Goal: Task Accomplishment & Management: Complete application form

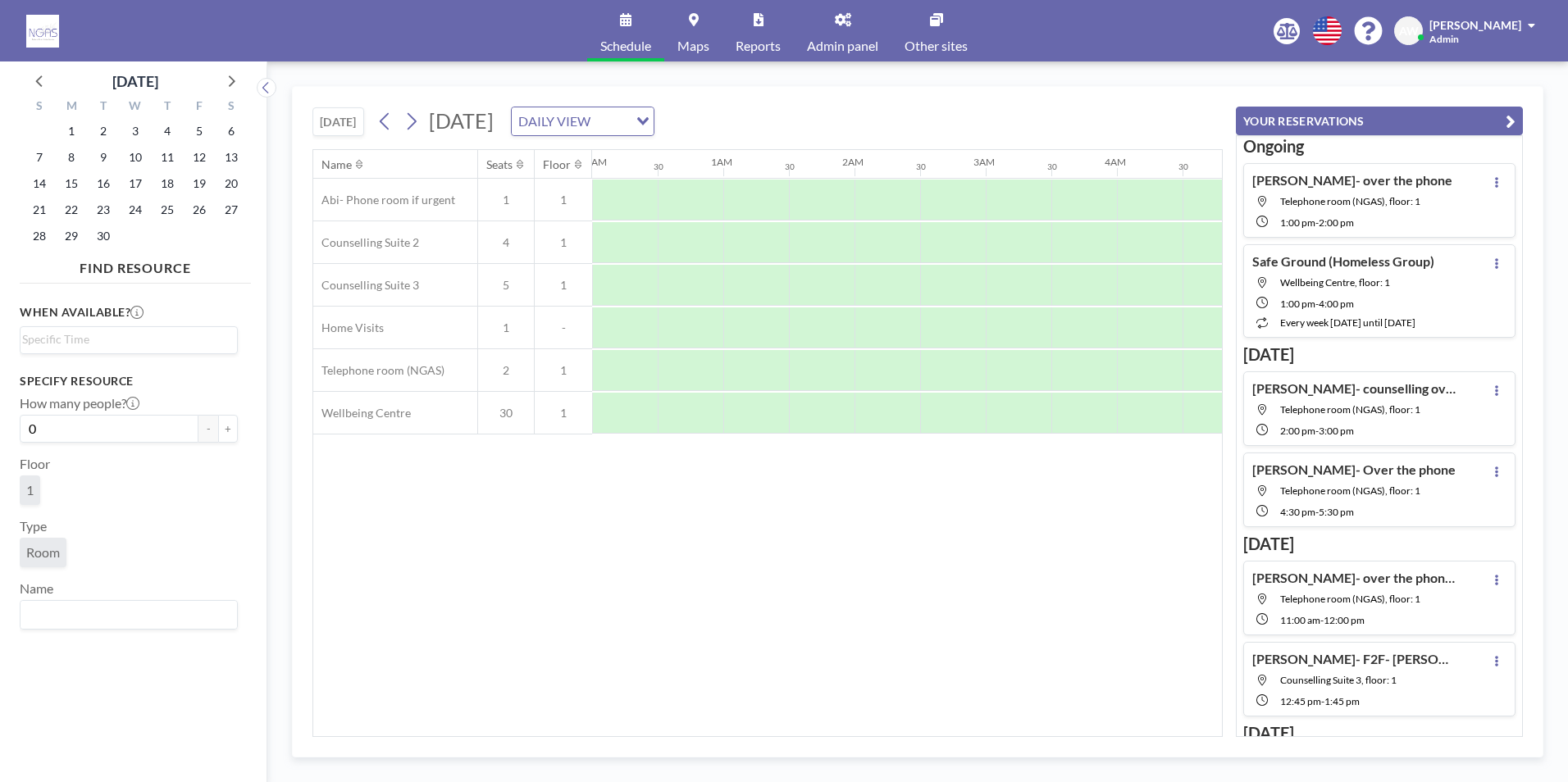
scroll to position [0, 984]
click at [237, 77] on icon at bounding box center [231, 80] width 21 height 21
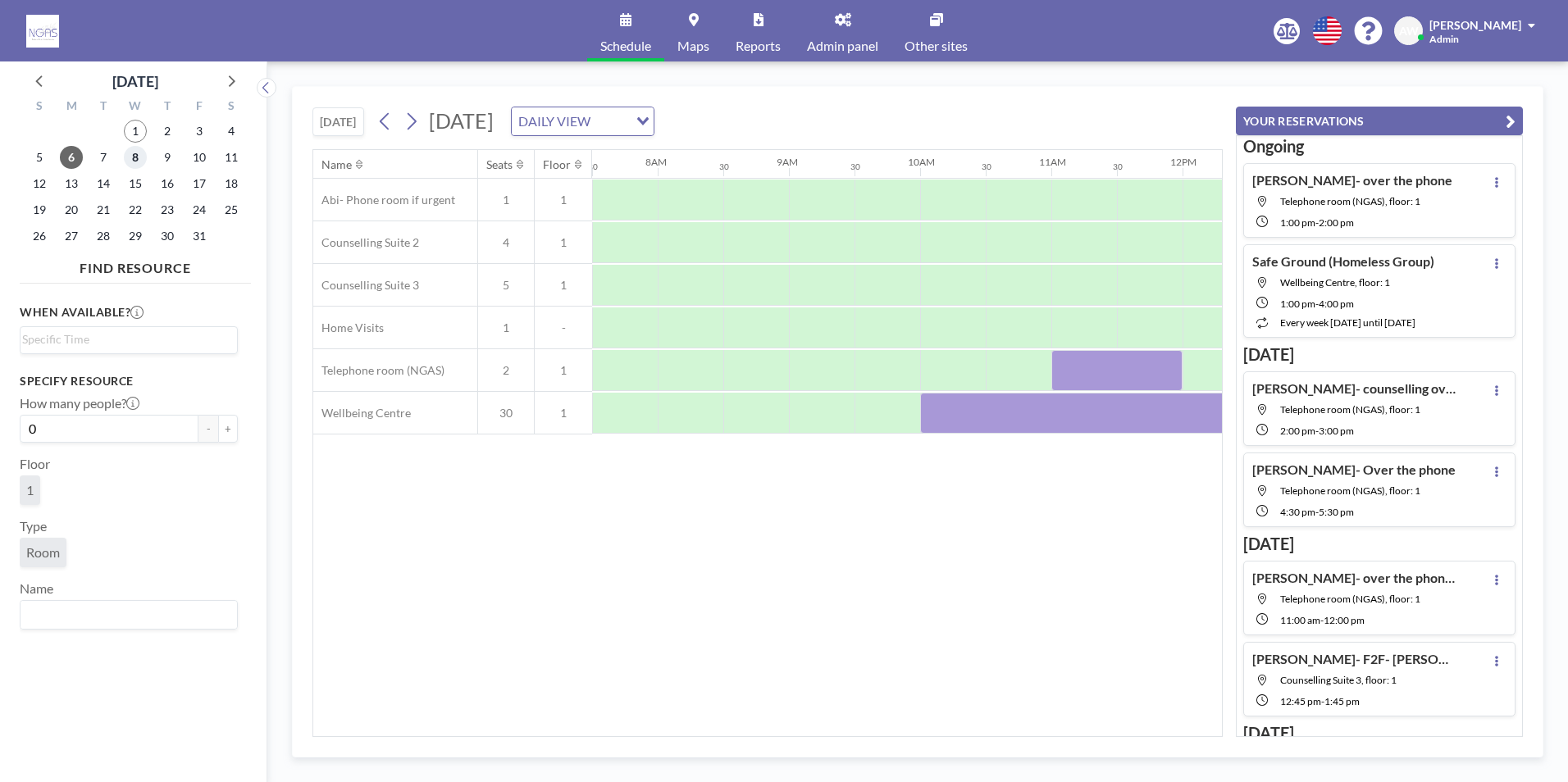
click at [129, 148] on span "8" at bounding box center [136, 157] width 23 height 23
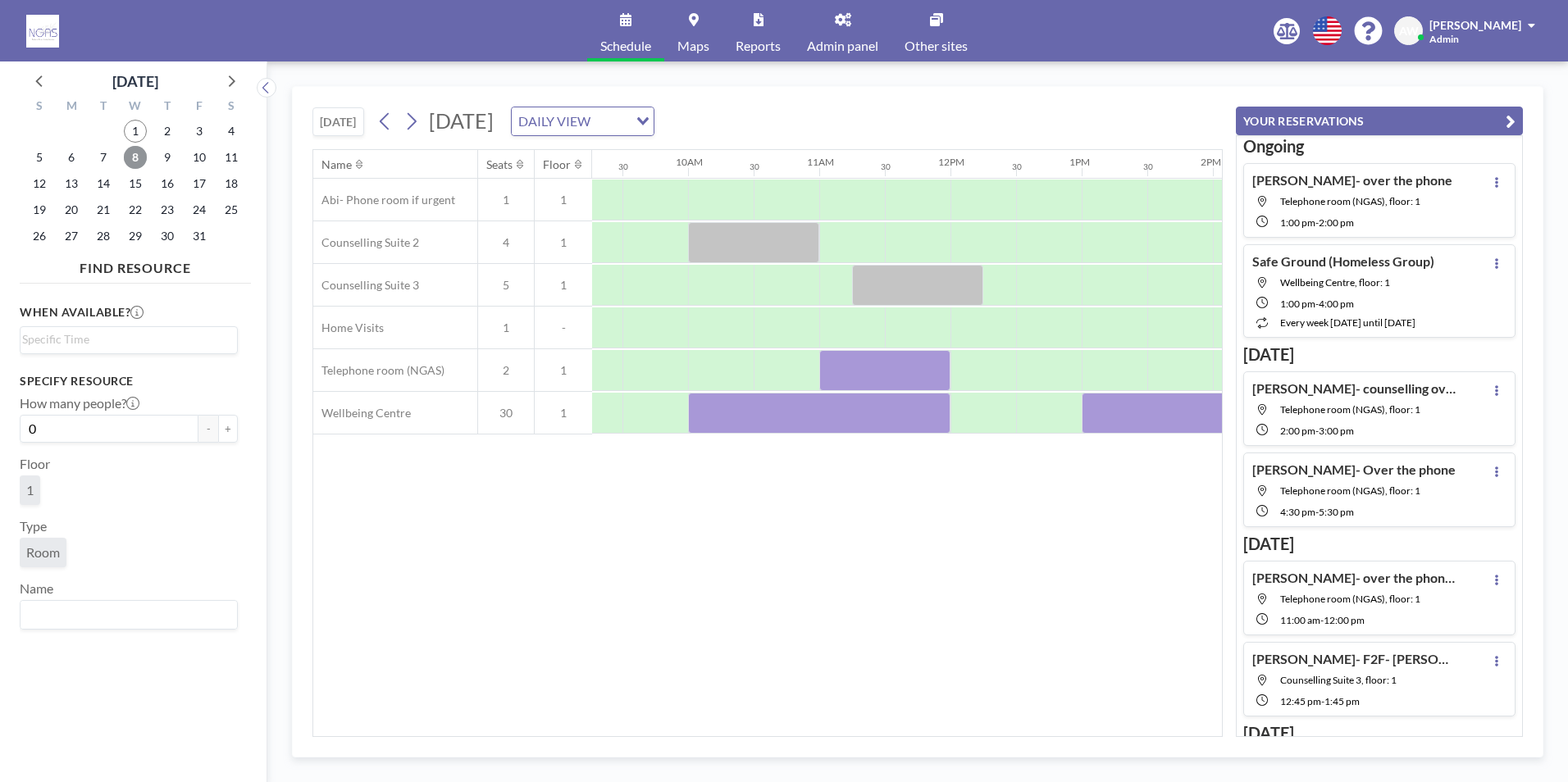
scroll to position [0, 1245]
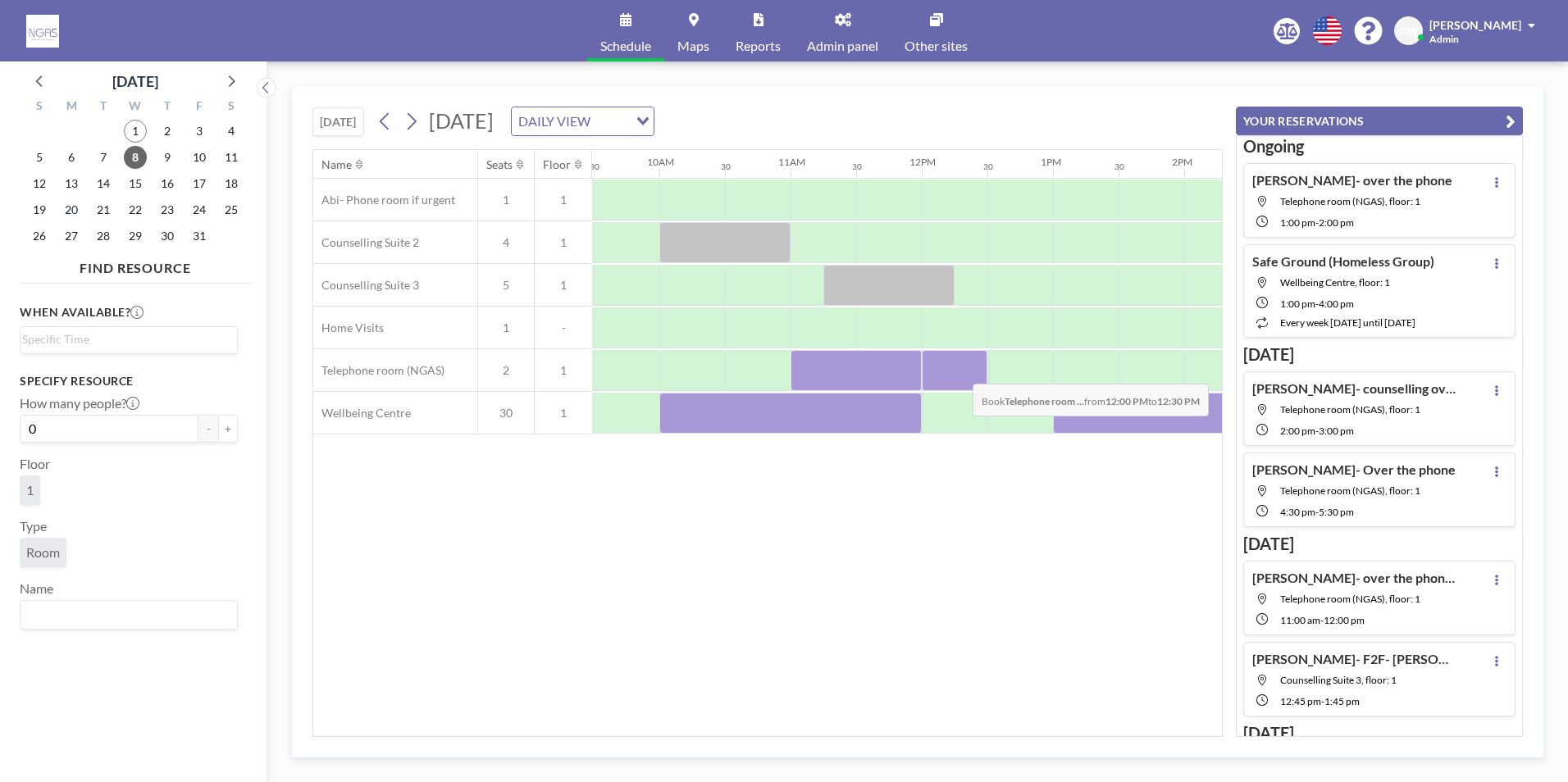
click at [959, 372] on div at bounding box center [954, 371] width 65 height 41
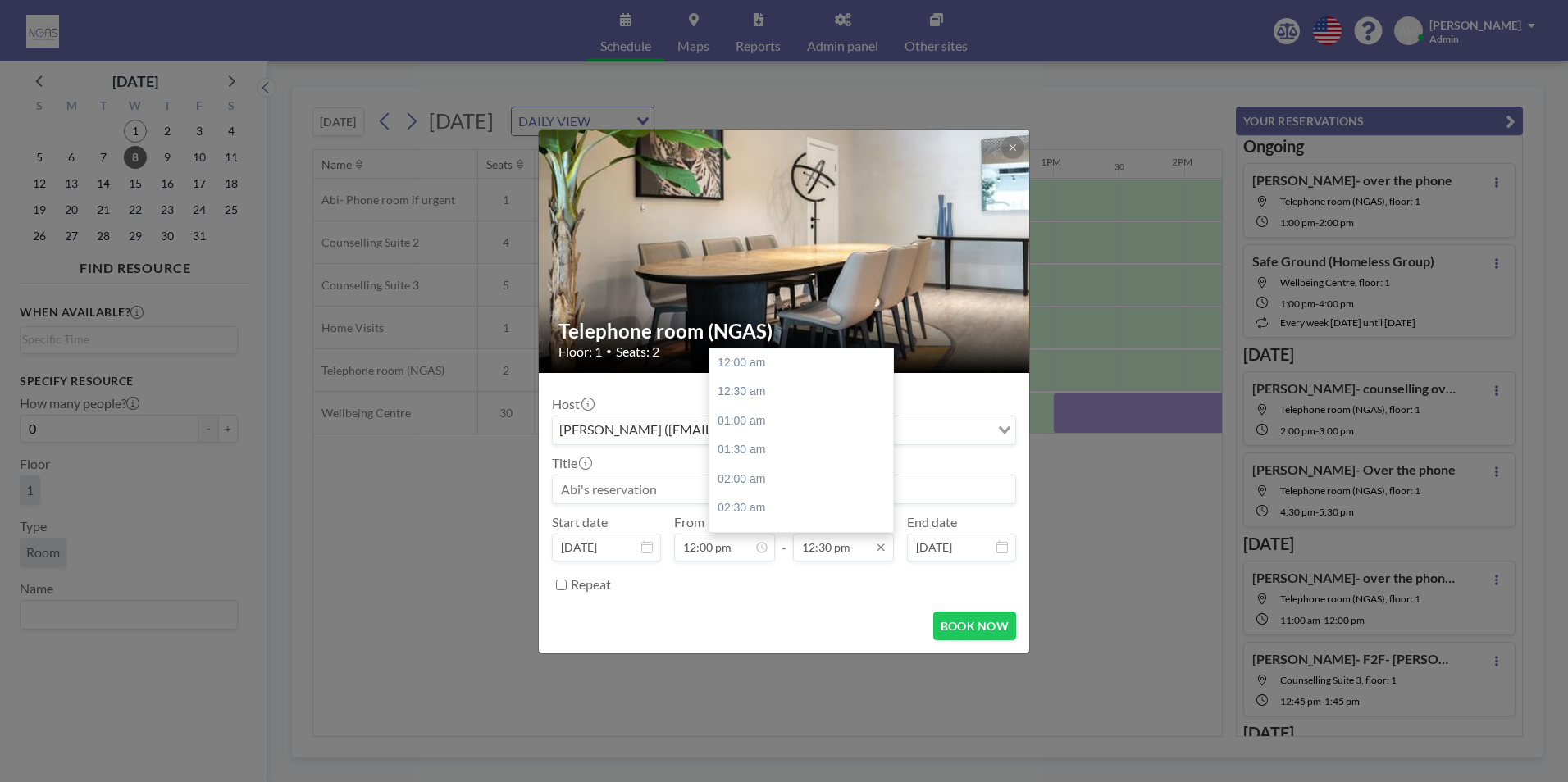
scroll to position [729, 0]
click at [764, 397] on div "01:00 pm" at bounding box center [805, 391] width 192 height 29
type input "01:00 pm"
click at [678, 473] on div "Title" at bounding box center [783, 479] width 464 height 49
click at [673, 480] on input at bounding box center [783, 489] width 462 height 28
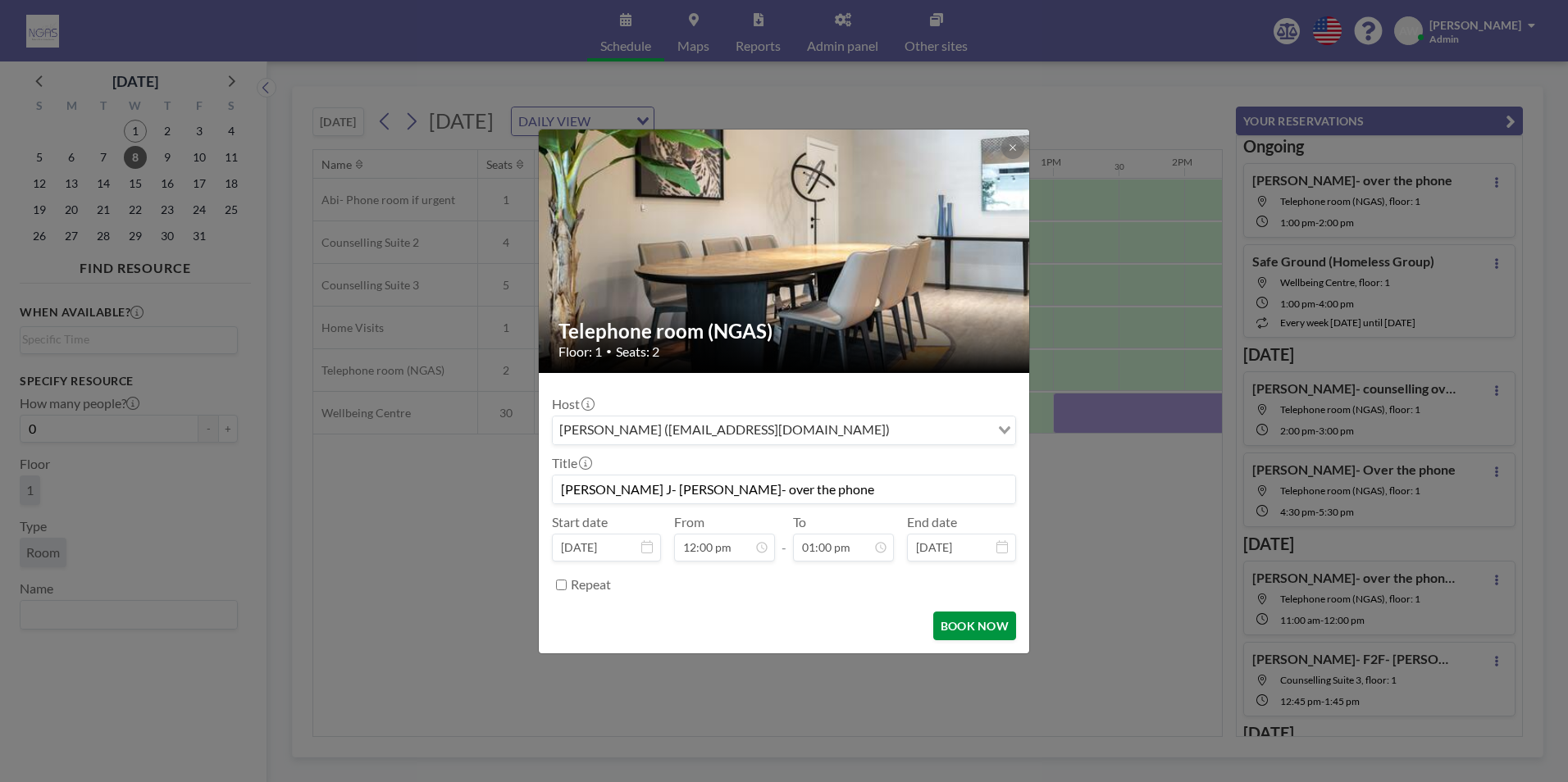
type input "[PERSON_NAME] J- [PERSON_NAME]- over the phone"
click at [962, 627] on button "BOOK NOW" at bounding box center [974, 626] width 83 height 29
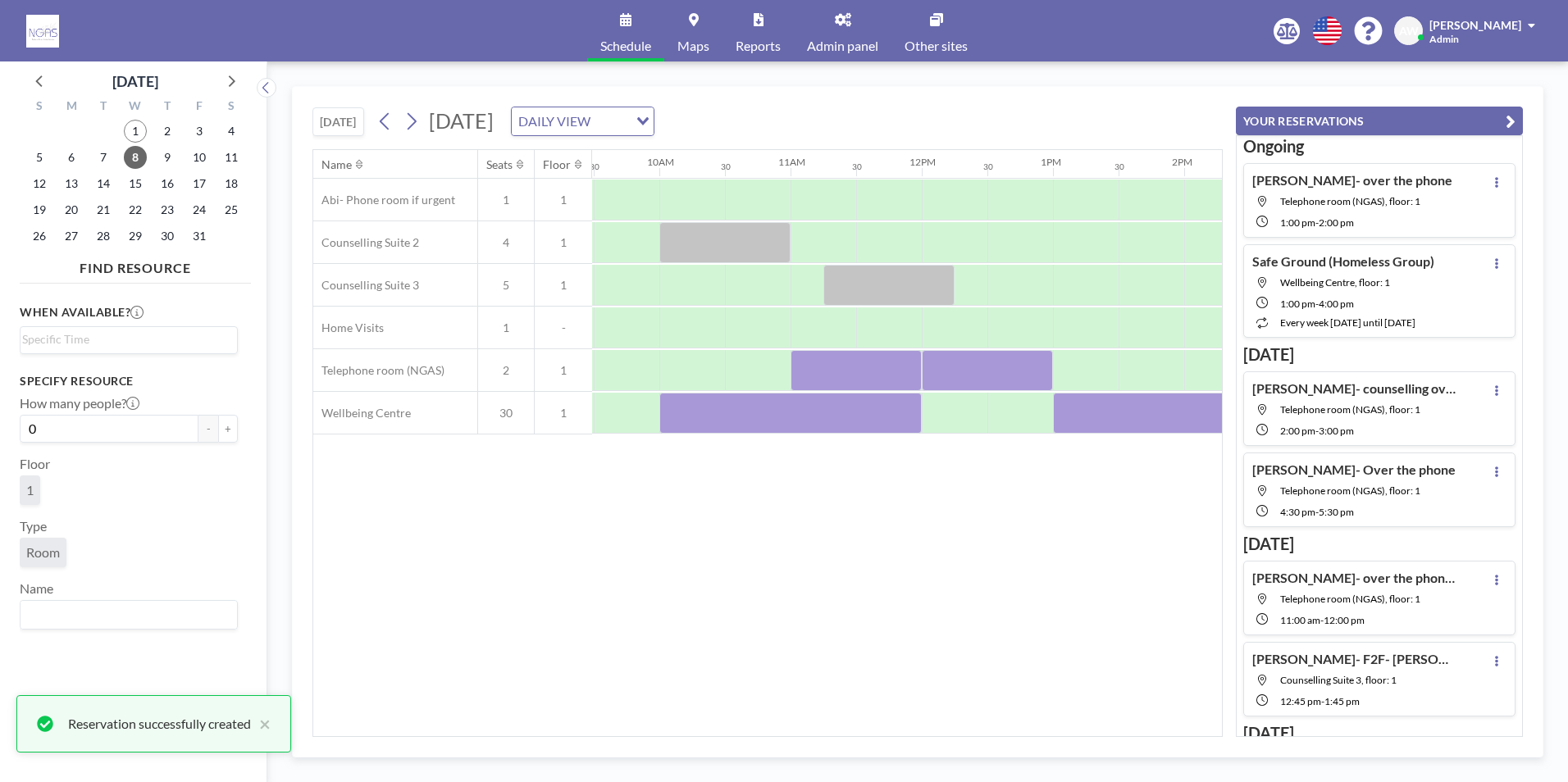
click at [916, 663] on div "Name Seats Floor 12AM 30 1AM 30 2AM 30 3AM 30 4AM 30 5AM 30 6AM 30 7AM 30 8AM 3…" at bounding box center [767, 443] width 908 height 586
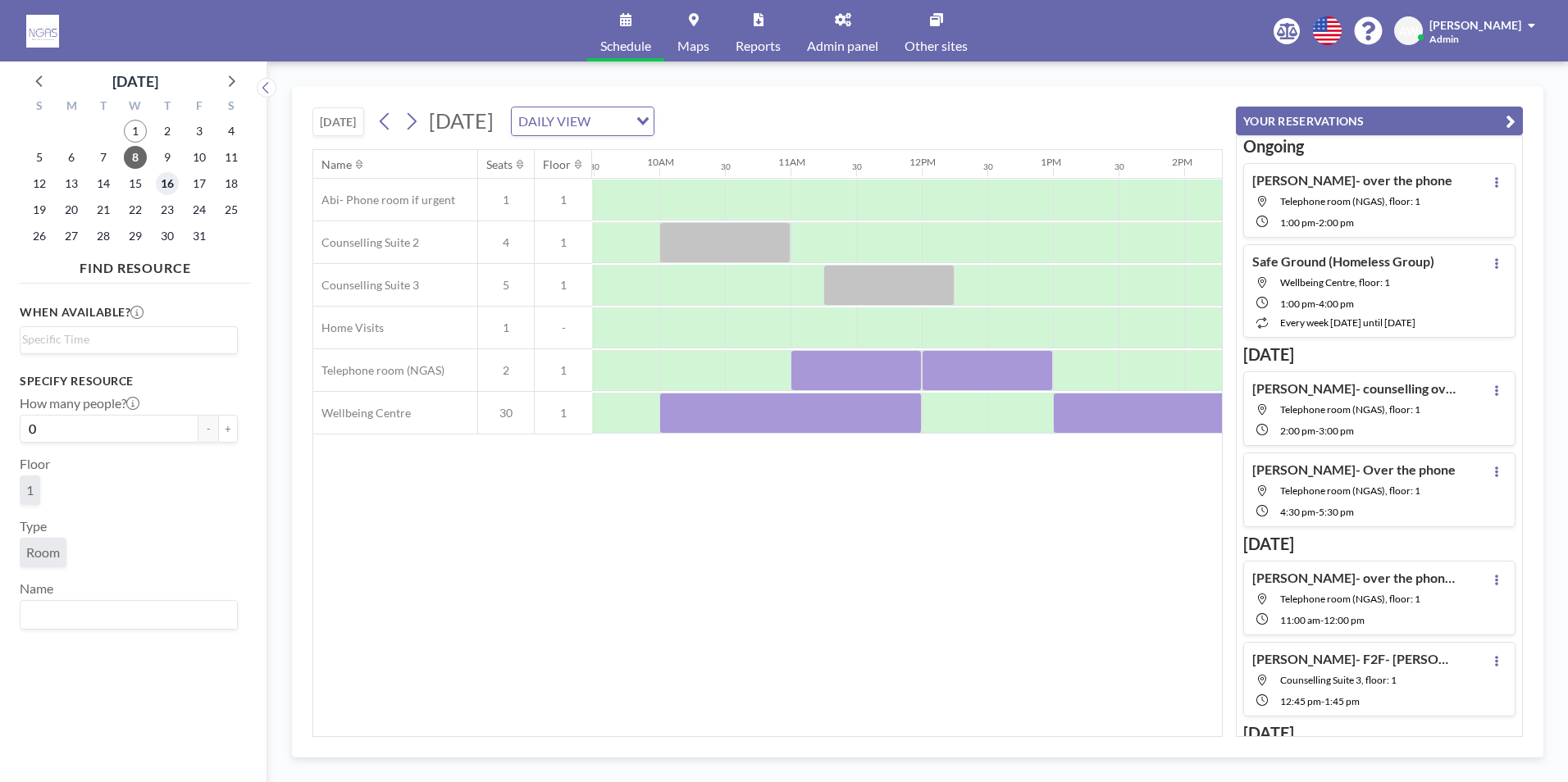
click at [174, 185] on span "16" at bounding box center [167, 184] width 23 height 23
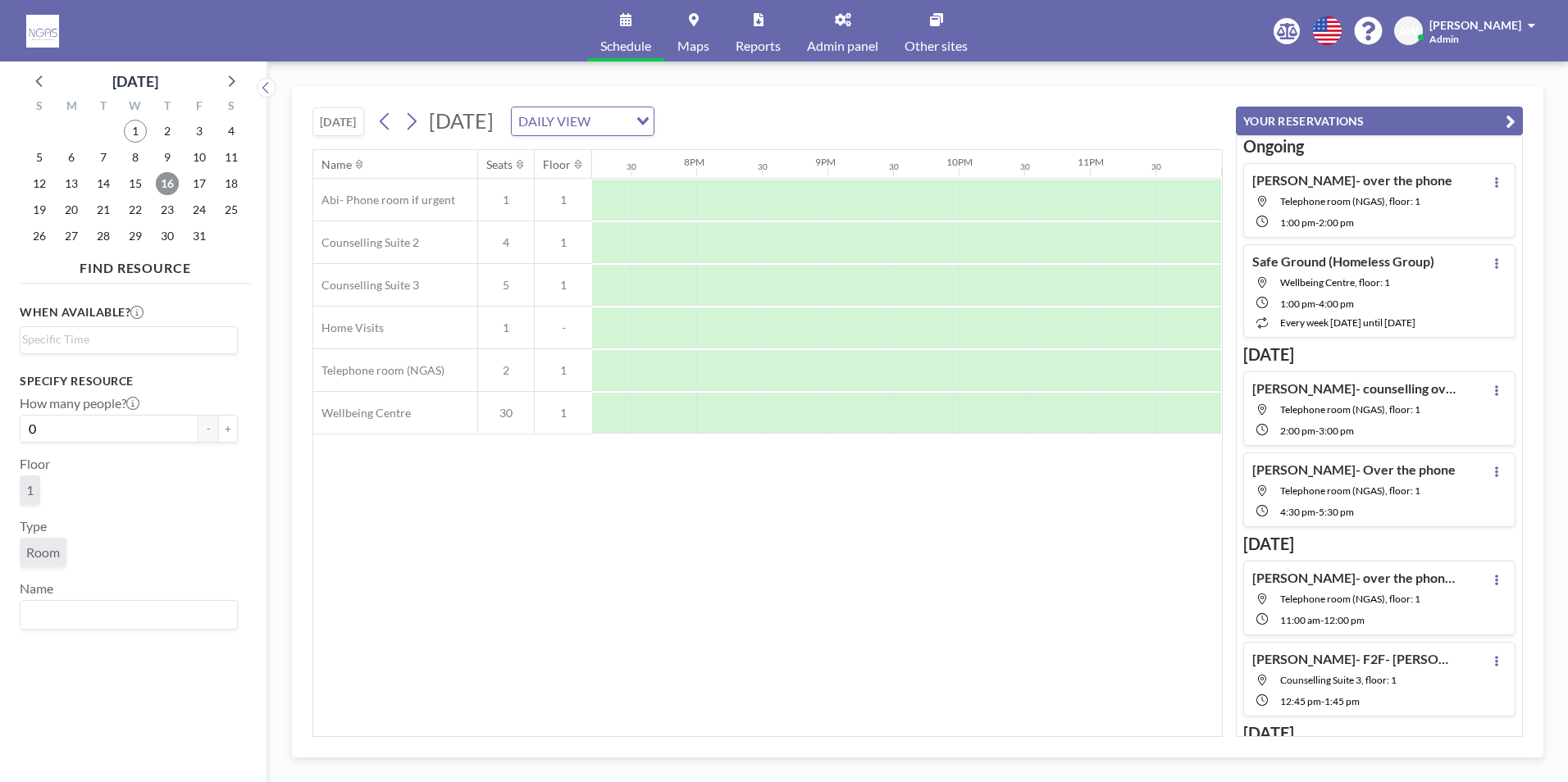
scroll to position [0, 1345]
click at [159, 126] on span "2" at bounding box center [167, 131] width 23 height 23
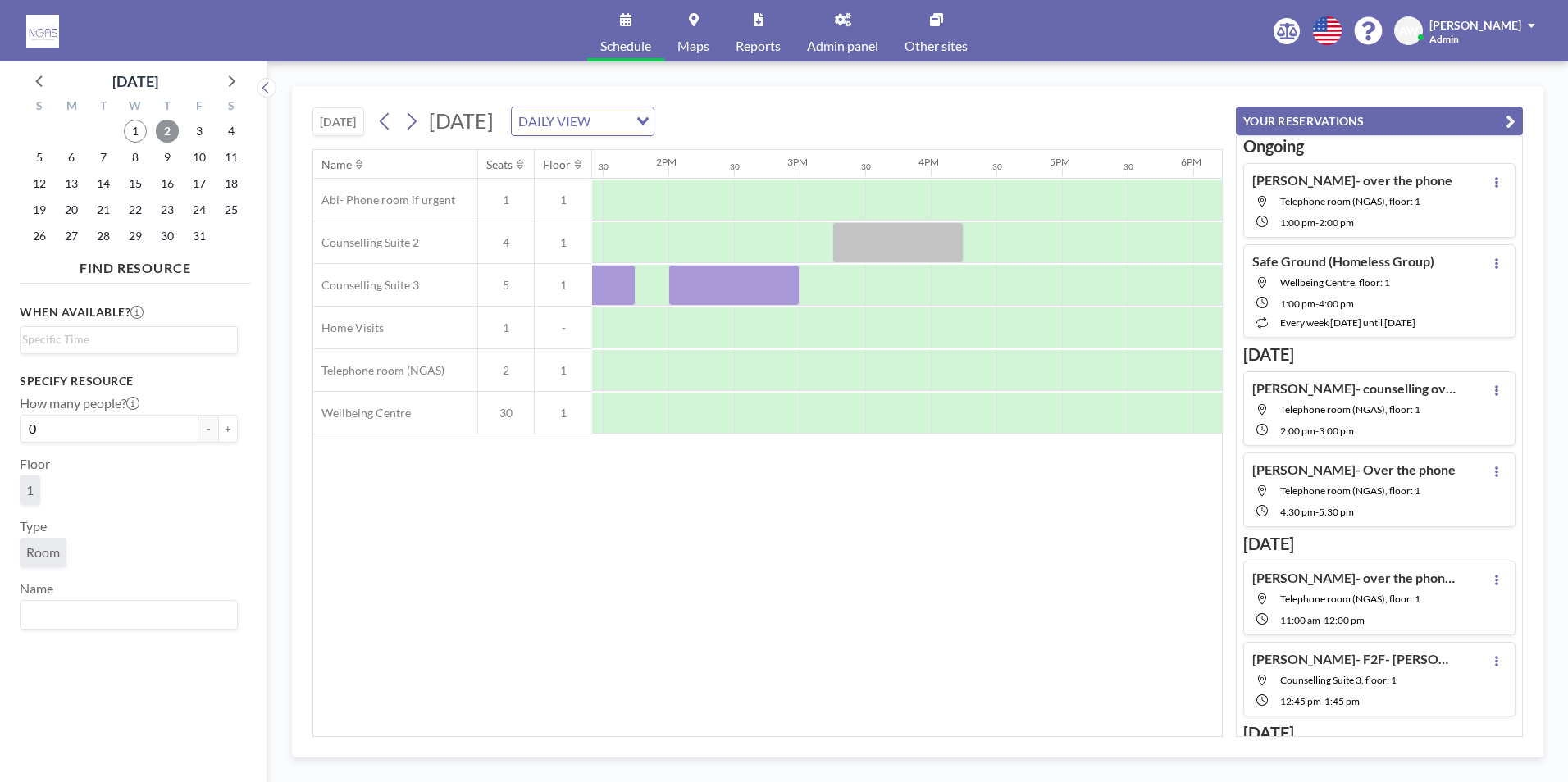
scroll to position [0, 1668]
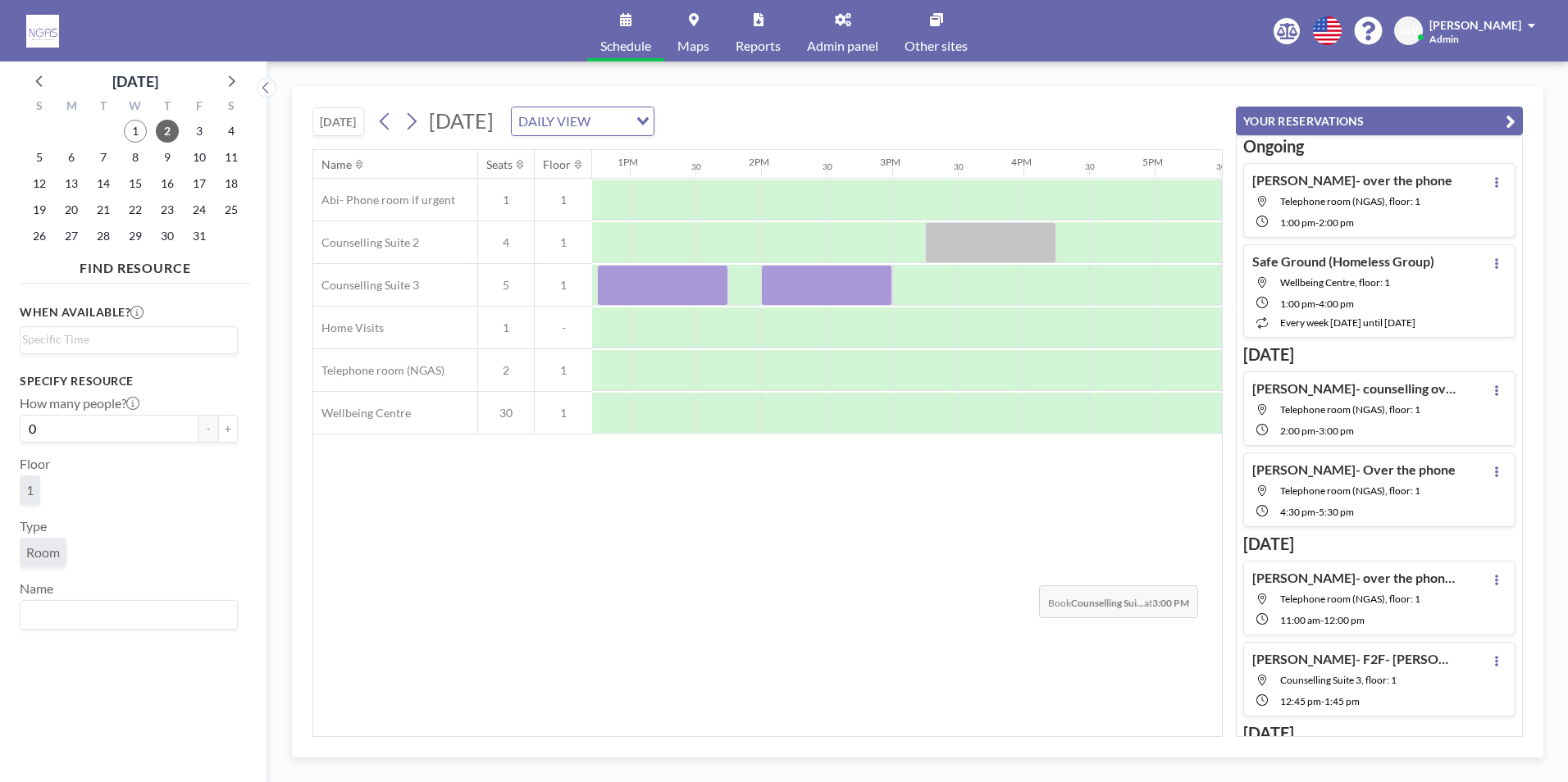
click at [1026, 573] on div "Name Seats Floor 12AM 30 1AM 30 2AM 30 3AM 30 4AM 30 5AM 30 6AM 30 7AM 30 8AM 3…" at bounding box center [767, 443] width 908 height 586
